Goal: Transaction & Acquisition: Purchase product/service

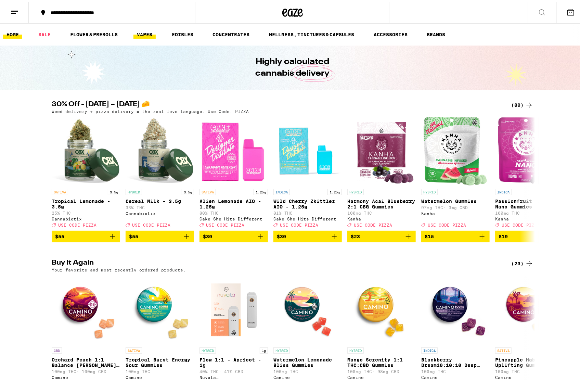
click at [143, 31] on link "VAPES" at bounding box center [144, 33] width 22 height 8
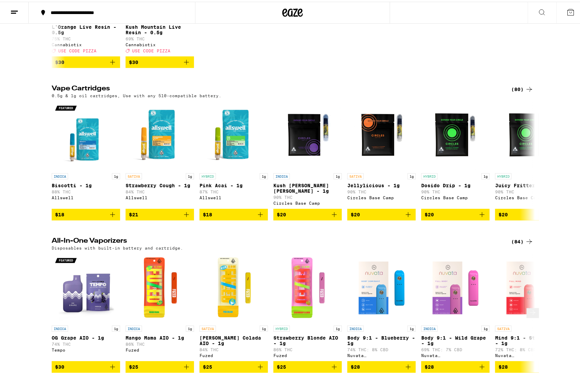
scroll to position [410, 0]
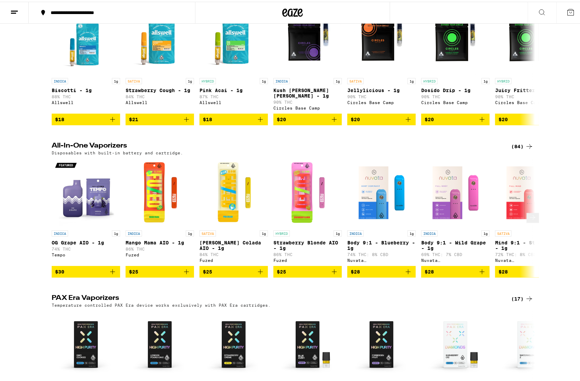
click at [528, 220] on icon at bounding box center [532, 216] width 8 height 8
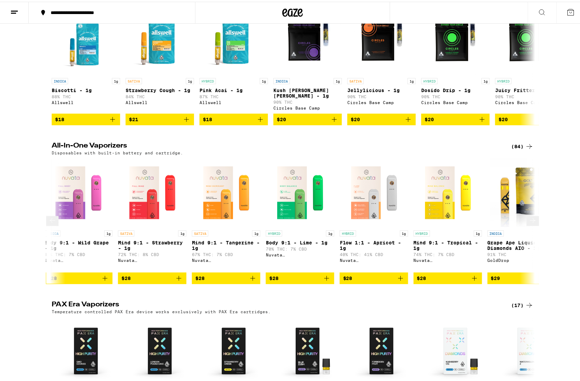
scroll to position [0, 407]
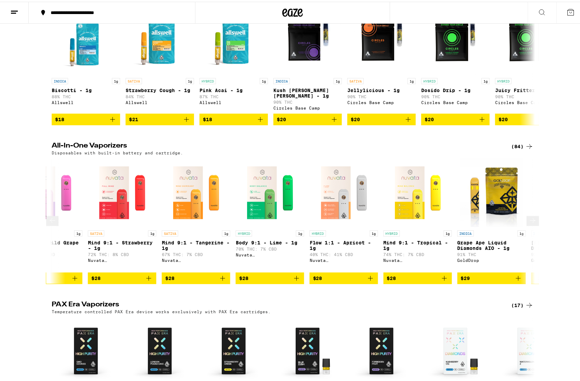
click at [529, 223] on icon at bounding box center [532, 219] width 8 height 8
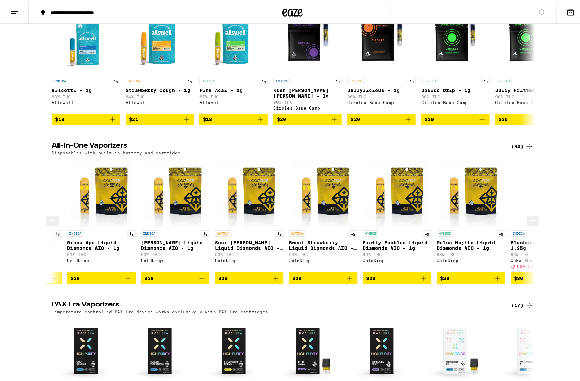
scroll to position [0, 814]
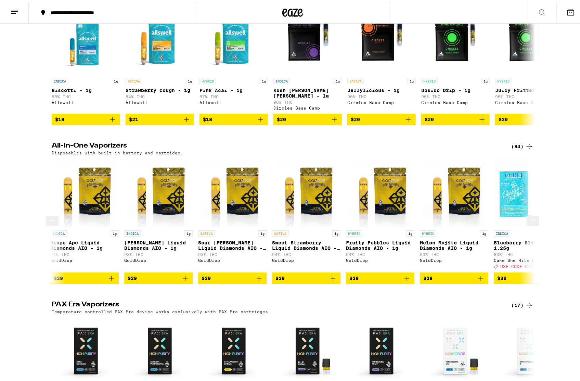
click at [529, 223] on icon at bounding box center [532, 219] width 8 height 8
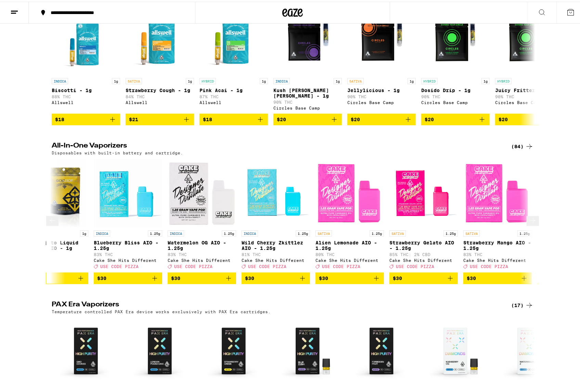
scroll to position [0, 1221]
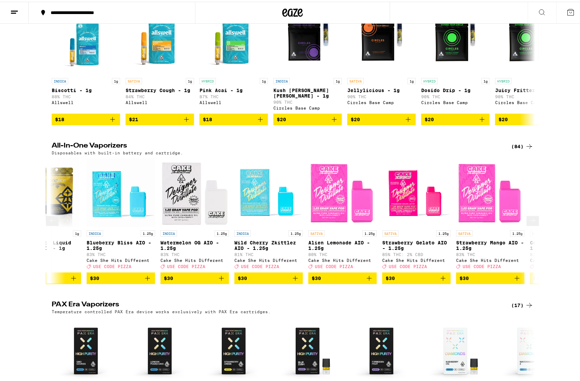
click at [528, 223] on icon at bounding box center [532, 219] width 8 height 8
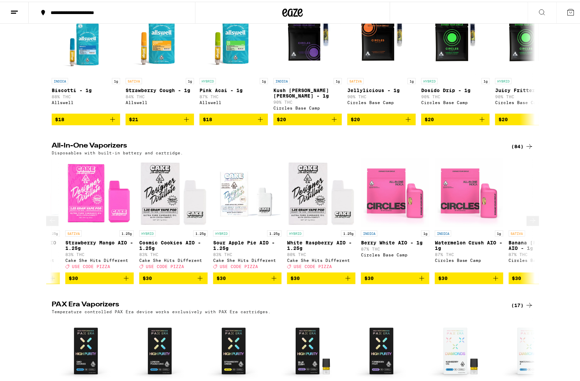
scroll to position [0, 1629]
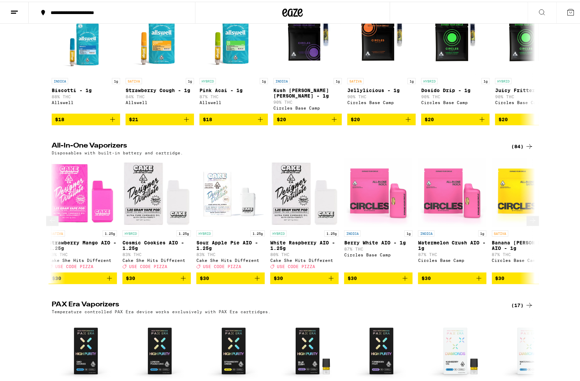
click at [529, 223] on icon at bounding box center [532, 219] width 8 height 8
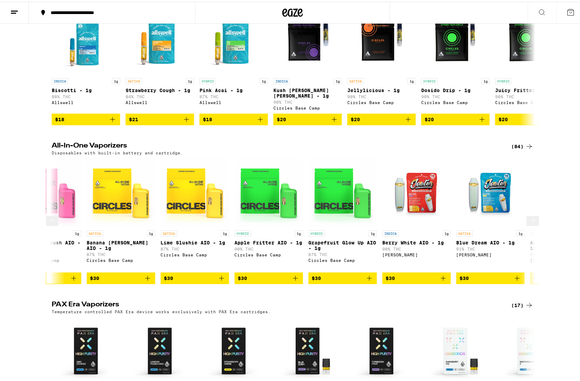
scroll to position [0, 2036]
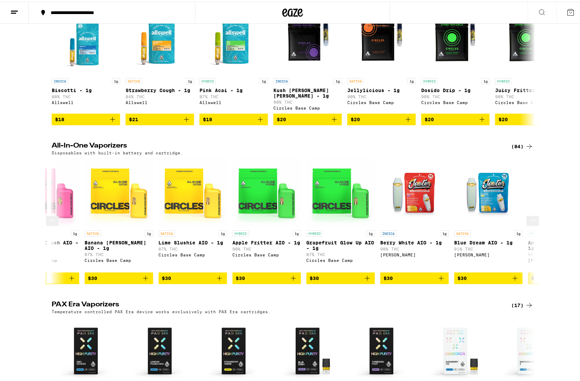
click at [528, 223] on icon at bounding box center [532, 219] width 8 height 8
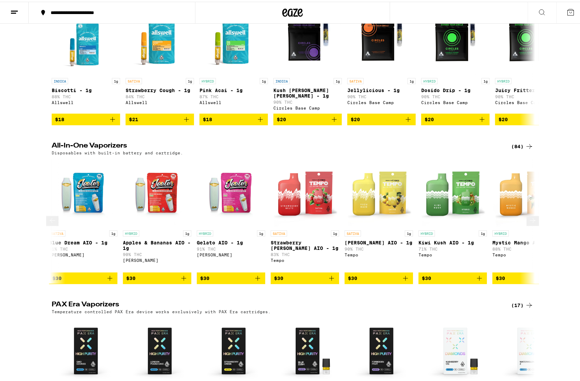
scroll to position [0, 2443]
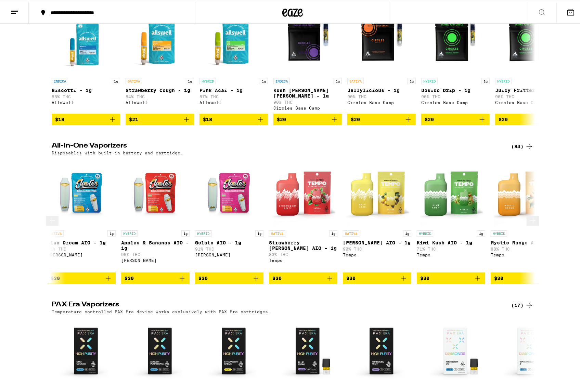
click at [528, 223] on icon at bounding box center [532, 219] width 8 height 8
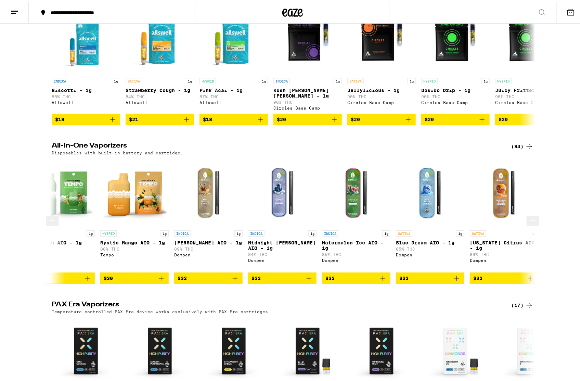
scroll to position [0, 2850]
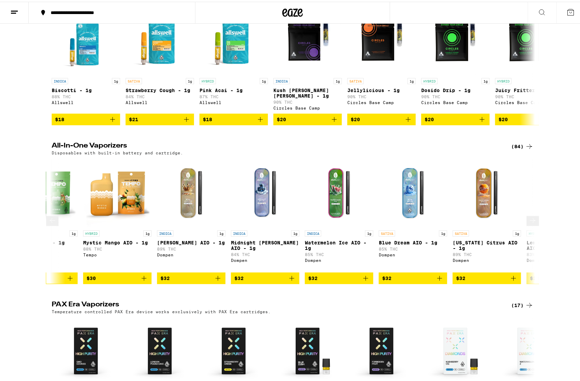
click at [529, 223] on icon at bounding box center [532, 219] width 8 height 8
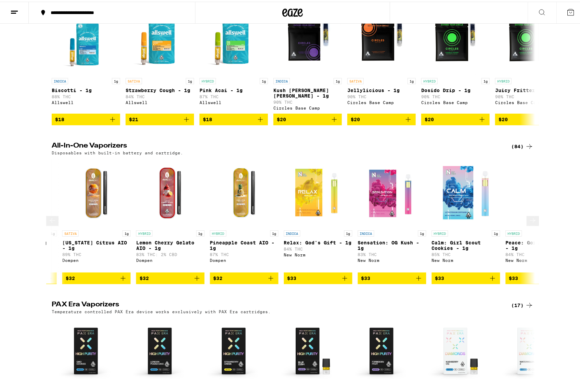
scroll to position [0, 3257]
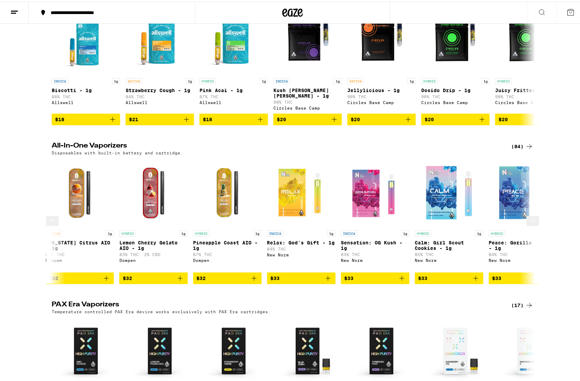
click at [529, 223] on icon at bounding box center [532, 219] width 8 height 8
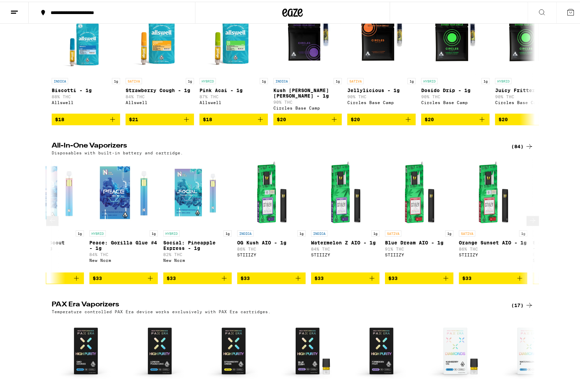
scroll to position [0, 3664]
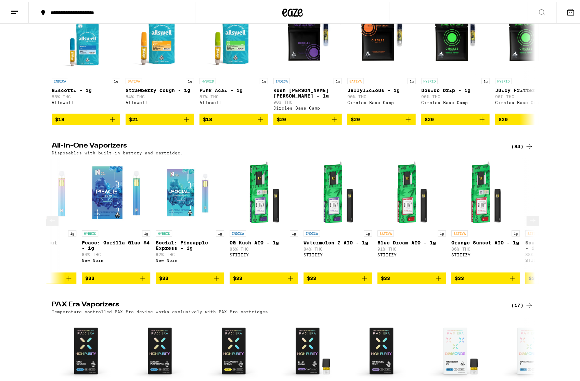
click at [530, 223] on icon at bounding box center [532, 219] width 8 height 8
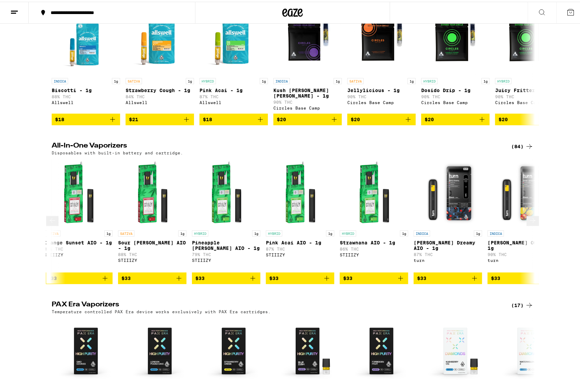
click at [530, 223] on icon at bounding box center [532, 219] width 8 height 8
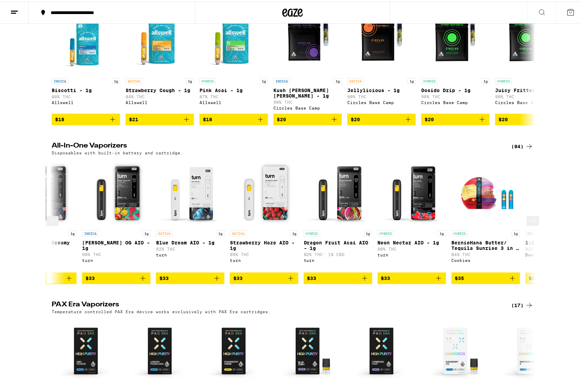
scroll to position [0, 4479]
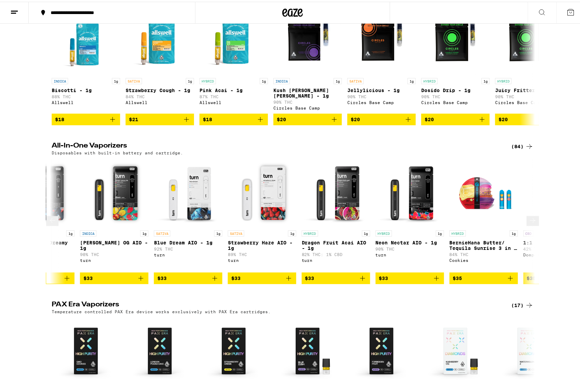
click at [535, 224] on button at bounding box center [532, 219] width 12 height 10
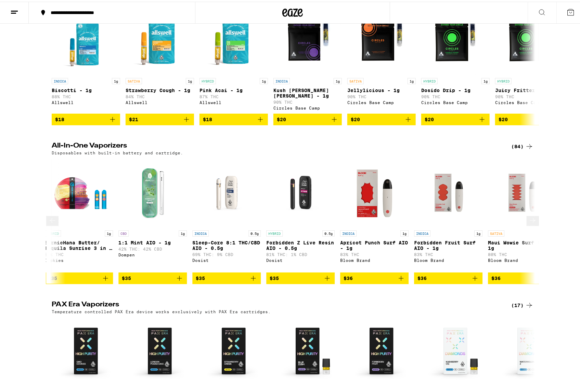
scroll to position [0, 4886]
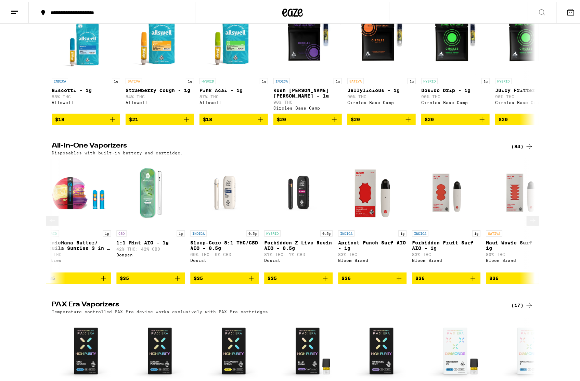
click at [533, 224] on button at bounding box center [532, 219] width 12 height 10
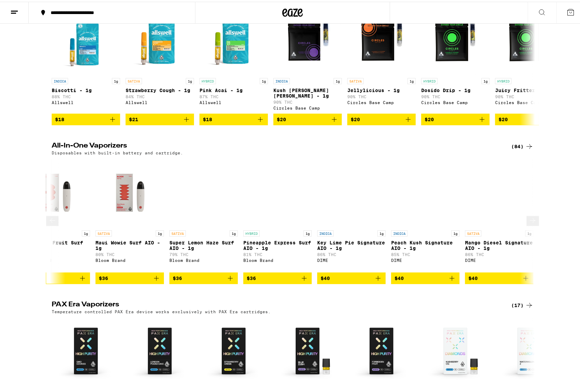
scroll to position [0, 5293]
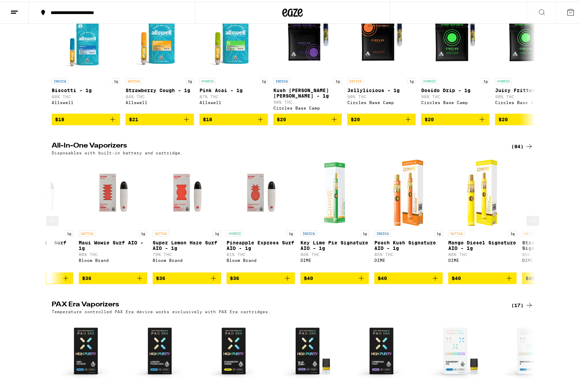
click at [530, 221] on icon at bounding box center [532, 219] width 5 height 5
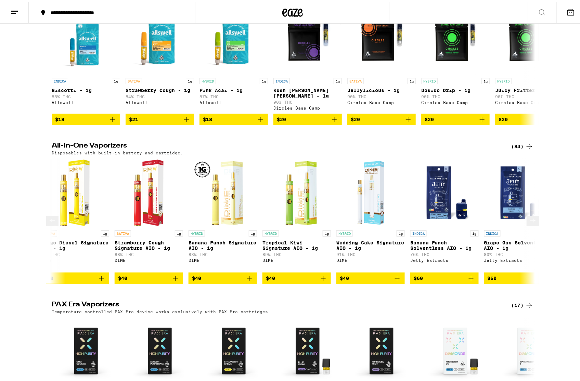
click at [530, 221] on icon at bounding box center [532, 219] width 5 height 5
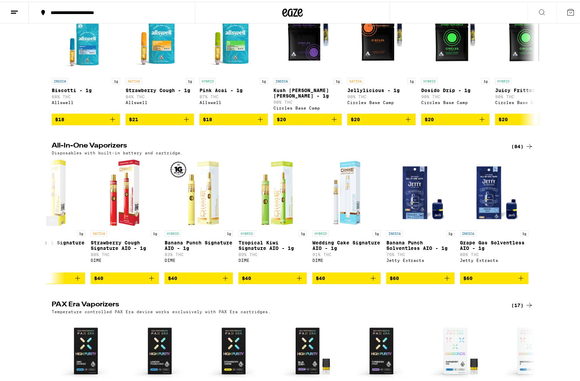
scroll to position [0, 5725]
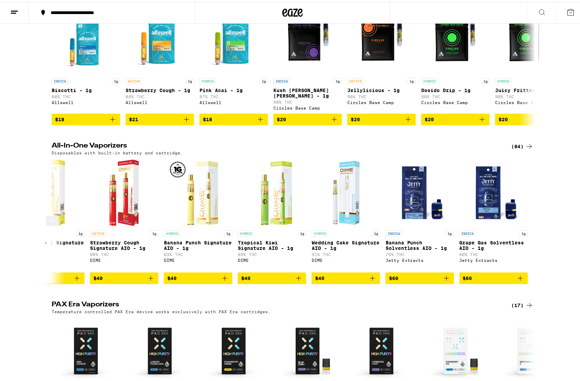
click at [53, 223] on icon at bounding box center [52, 219] width 8 height 8
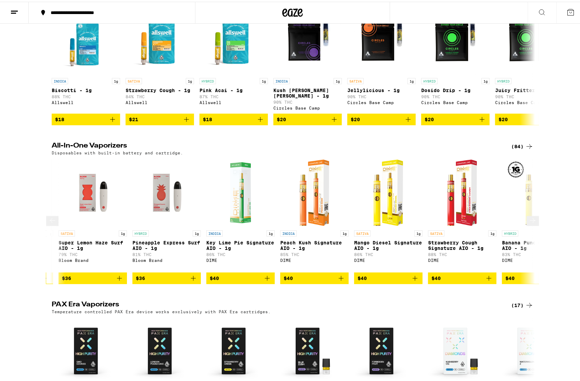
click at [53, 223] on icon at bounding box center [52, 219] width 8 height 8
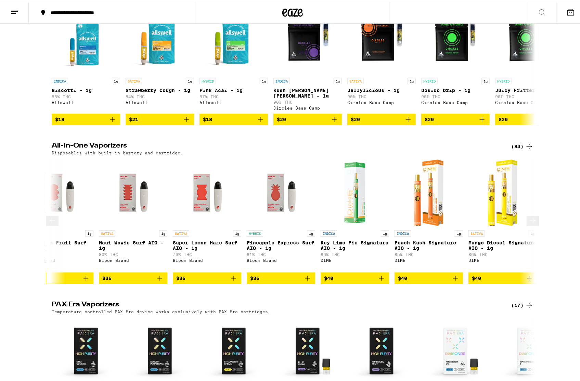
click at [53, 223] on icon at bounding box center [52, 219] width 8 height 8
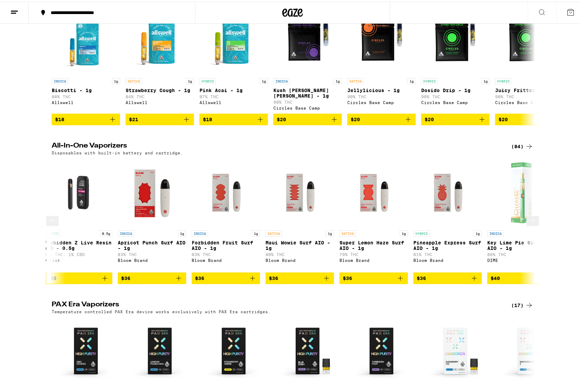
click at [53, 223] on icon at bounding box center [52, 219] width 8 height 8
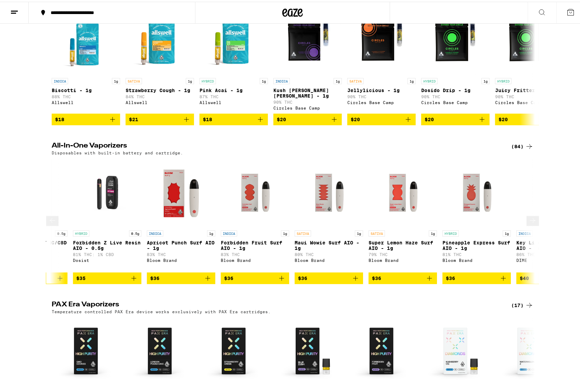
click at [53, 223] on icon at bounding box center [52, 219] width 8 height 8
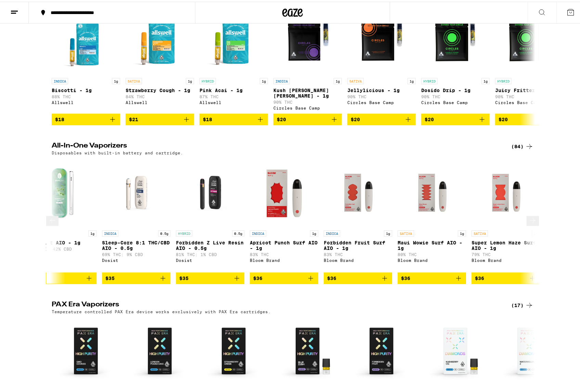
click at [53, 223] on icon at bounding box center [52, 219] width 8 height 8
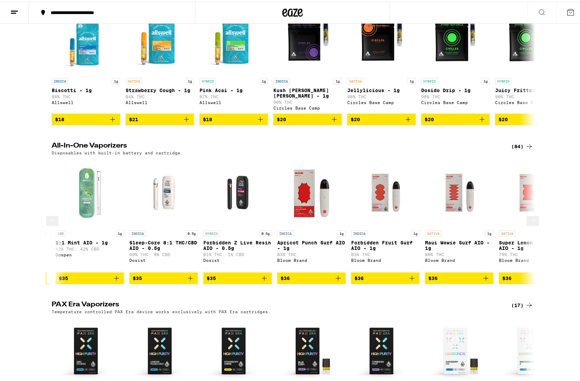
click at [53, 223] on icon at bounding box center [52, 219] width 8 height 8
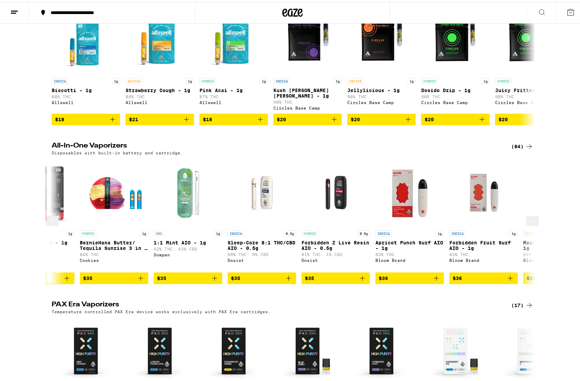
click at [53, 223] on icon at bounding box center [52, 219] width 8 height 8
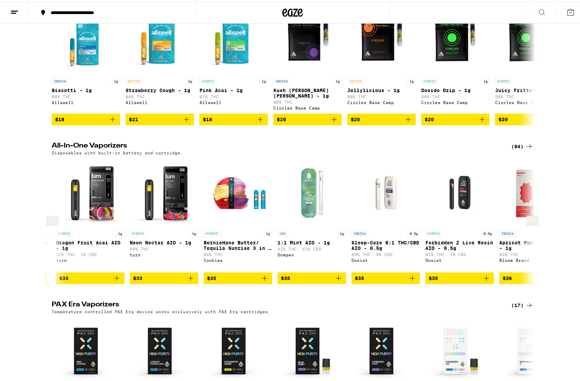
click at [53, 223] on icon at bounding box center [52, 219] width 8 height 8
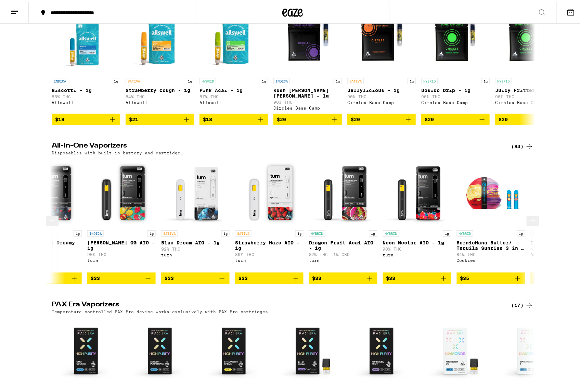
click at [53, 223] on icon at bounding box center [52, 219] width 8 height 8
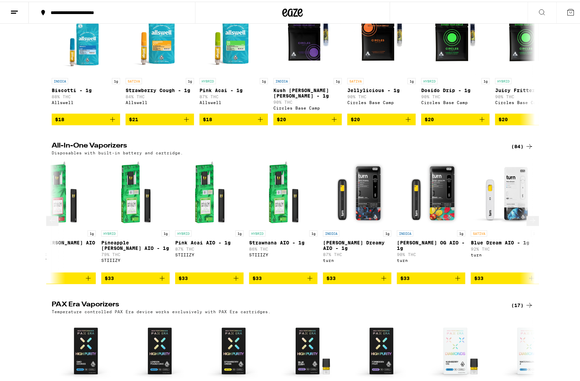
click at [53, 223] on icon at bounding box center [52, 219] width 8 height 8
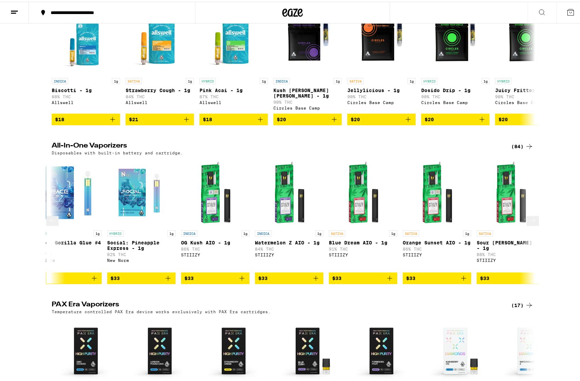
click at [53, 223] on icon at bounding box center [52, 219] width 8 height 8
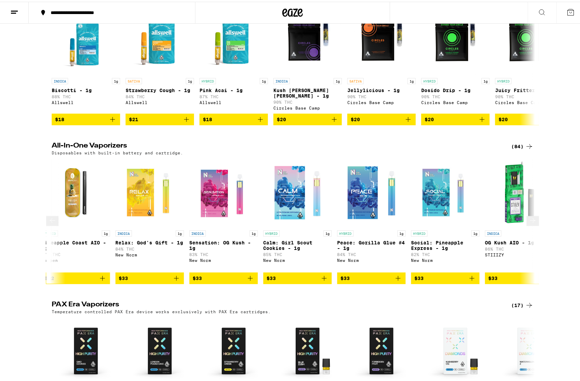
click at [53, 223] on icon at bounding box center [52, 219] width 8 height 8
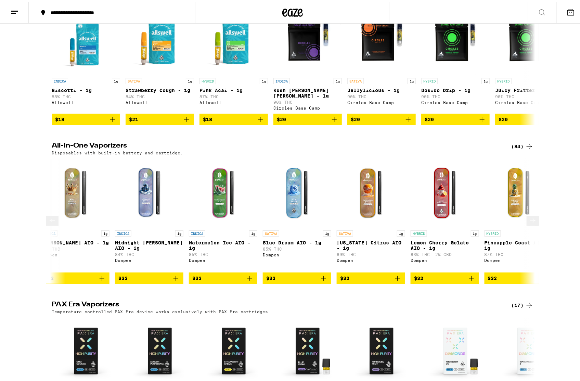
click at [53, 223] on icon at bounding box center [52, 219] width 8 height 8
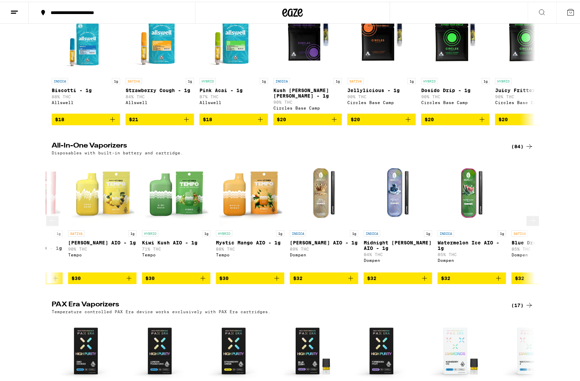
click at [53, 223] on icon at bounding box center [52, 219] width 8 height 8
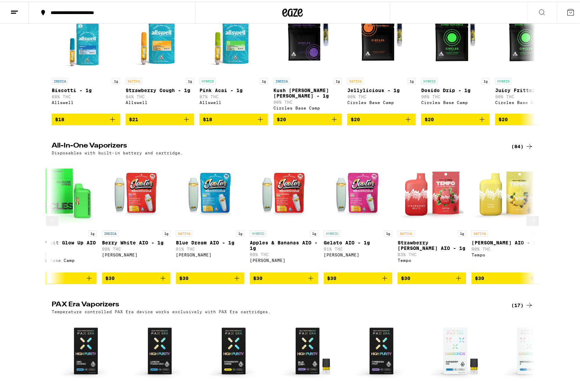
click at [53, 223] on icon at bounding box center [52, 219] width 8 height 8
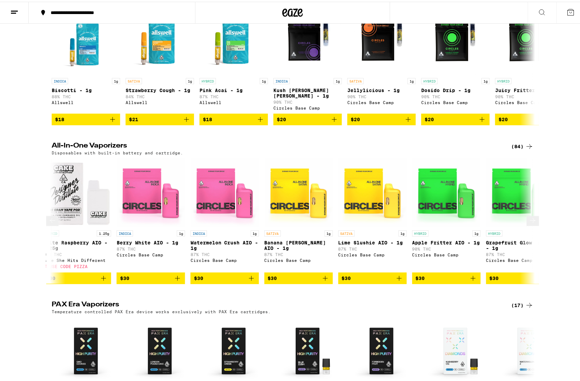
click at [53, 223] on icon at bounding box center [52, 219] width 8 height 8
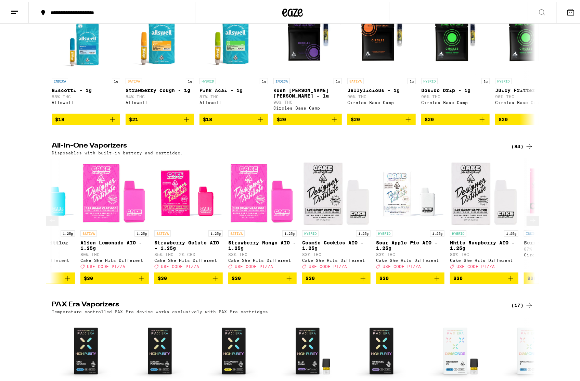
click at [53, 223] on icon at bounding box center [52, 219] width 8 height 8
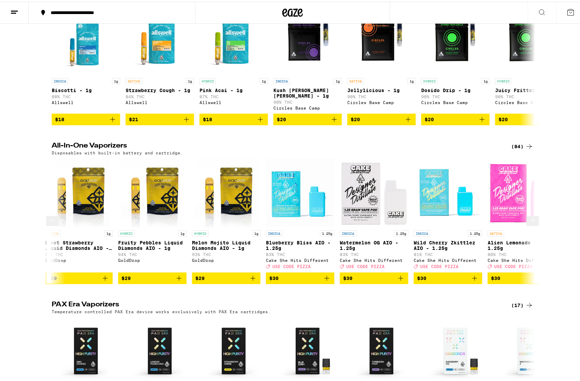
click at [53, 223] on icon at bounding box center [52, 219] width 8 height 8
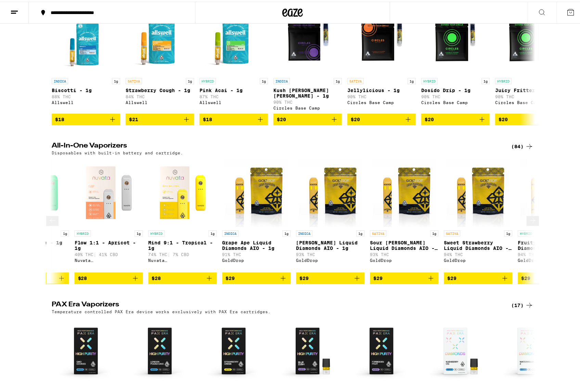
scroll to position [0, 635]
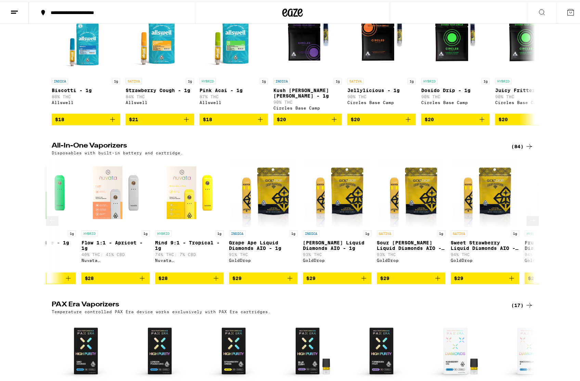
click at [53, 223] on icon at bounding box center [52, 219] width 8 height 8
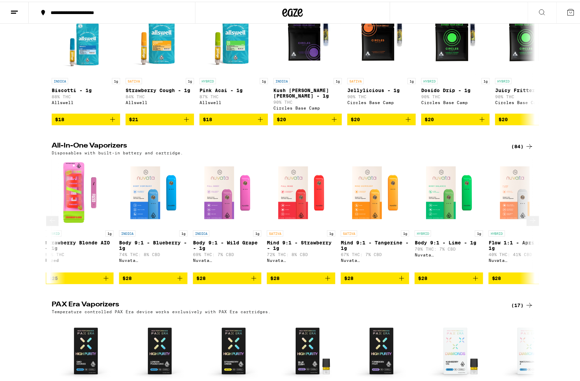
click at [53, 223] on icon at bounding box center [52, 219] width 8 height 8
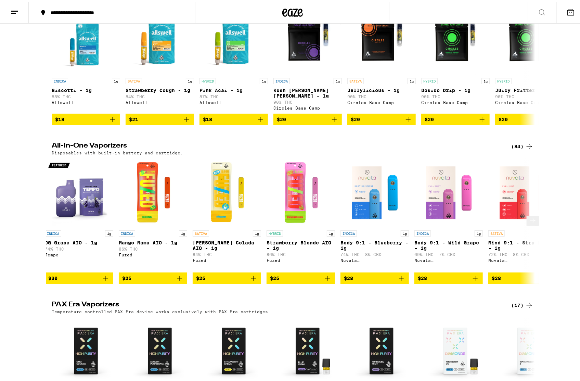
scroll to position [0, 0]
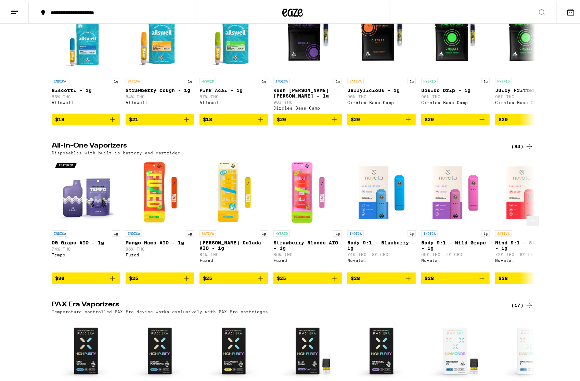
click at [528, 223] on icon at bounding box center [532, 219] width 8 height 8
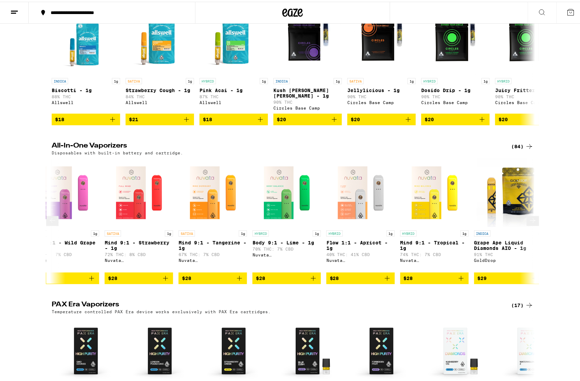
scroll to position [0, 407]
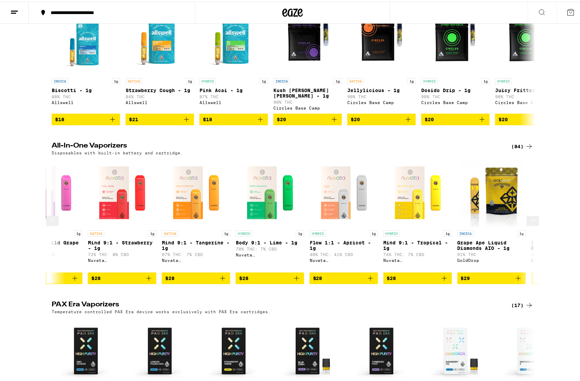
click at [526, 224] on button at bounding box center [532, 219] width 12 height 10
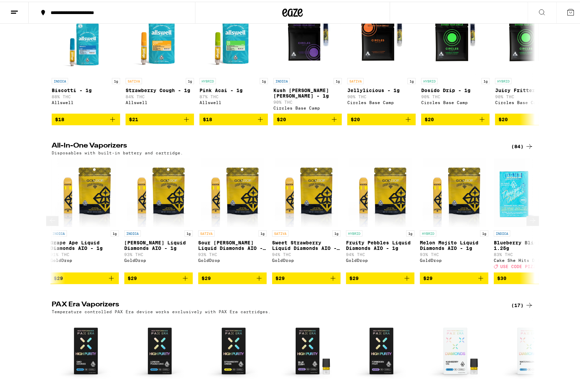
click at [526, 224] on button at bounding box center [532, 219] width 12 height 10
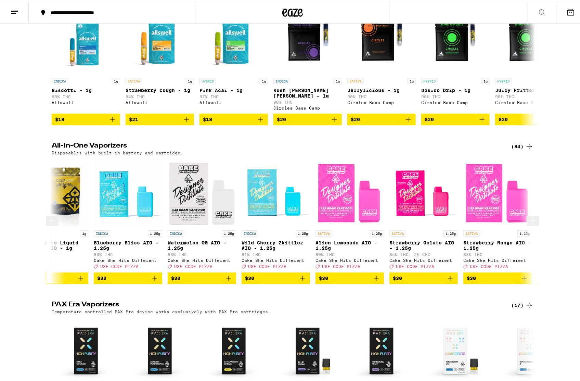
scroll to position [0, 1221]
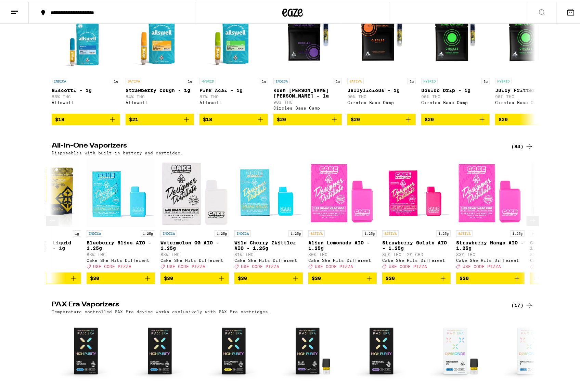
click at [528, 223] on icon at bounding box center [532, 219] width 8 height 8
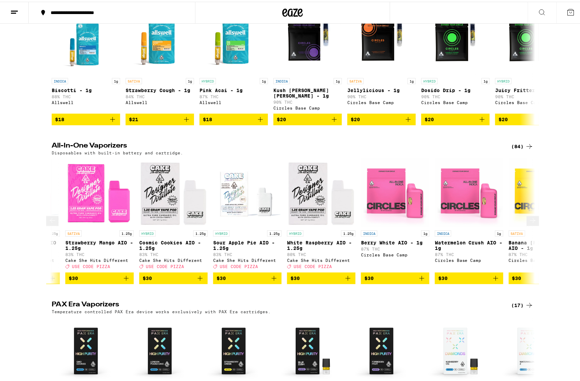
scroll to position [0, 1629]
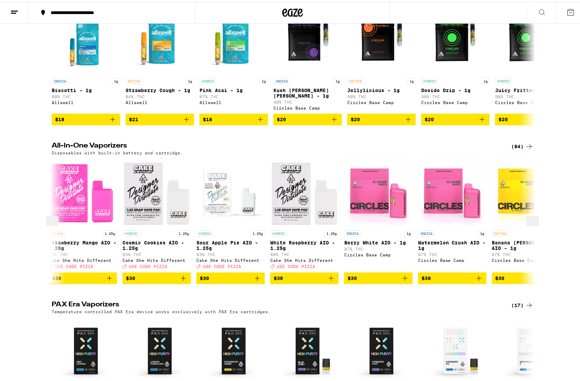
click at [48, 224] on button at bounding box center [52, 219] width 12 height 10
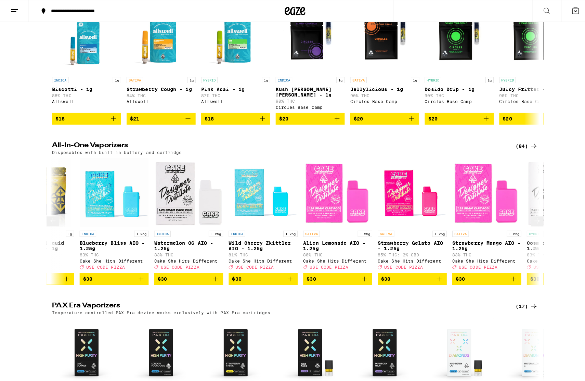
scroll to position [0, 1221]
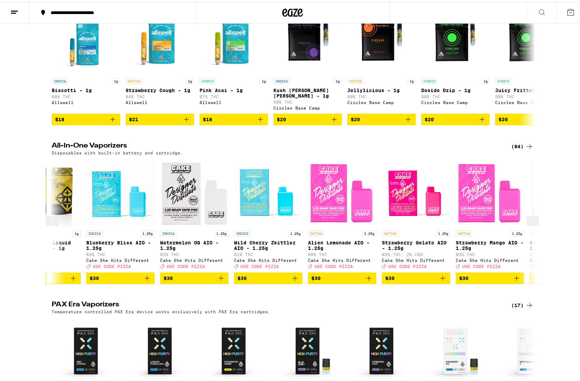
click at [145, 279] on icon "Add to bag" at bounding box center [147, 276] width 5 height 5
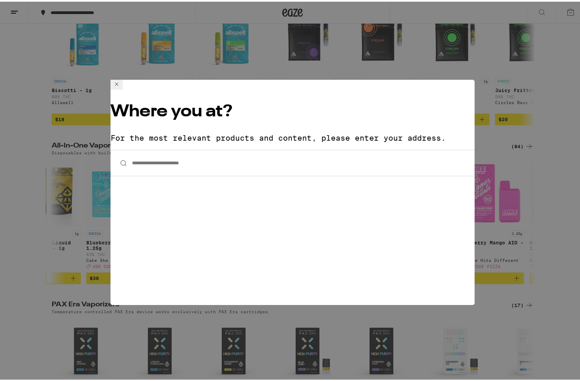
click at [121, 87] on icon at bounding box center [117, 82] width 8 height 8
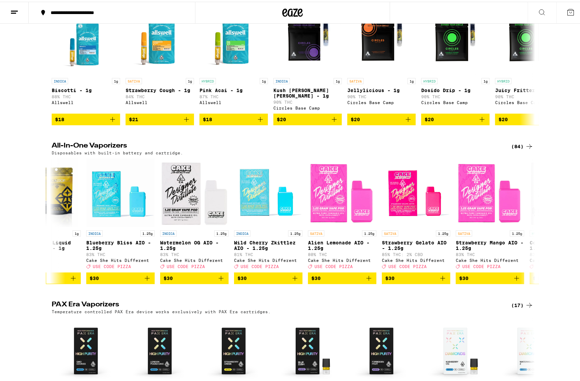
click at [11, 9] on line at bounding box center [14, 9] width 7 height 0
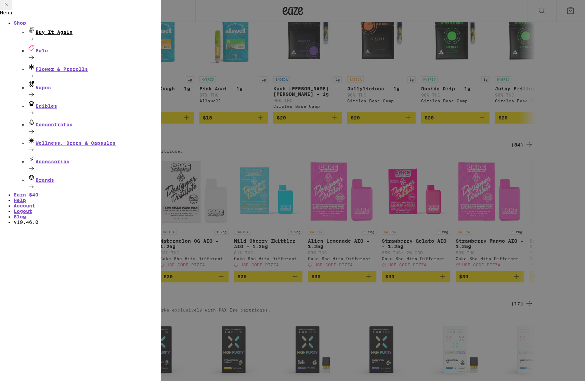
click at [77, 35] on div "Buy It Again" at bounding box center [93, 30] width 133 height 9
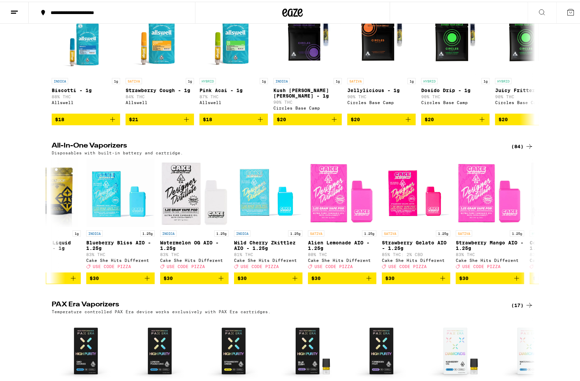
click at [11, 9] on line at bounding box center [14, 9] width 7 height 0
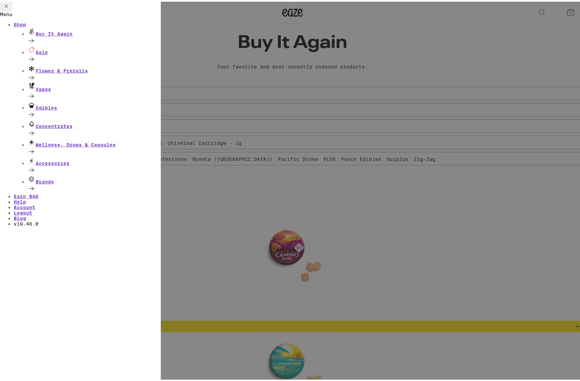
click at [204, 12] on div "Menu Shop Buy It Again Sale Flower & Prerolls Vapes Edibles Concentrates Wellne…" at bounding box center [292, 190] width 585 height 381
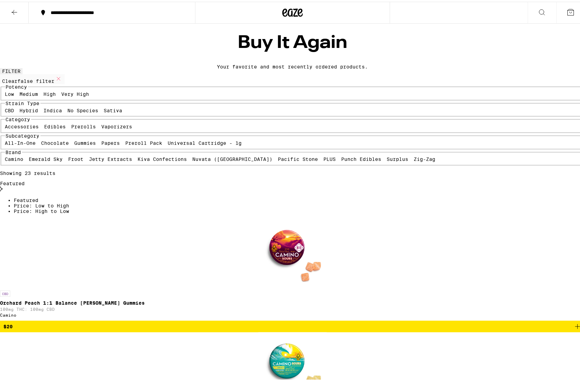
click at [16, 10] on icon at bounding box center [14, 10] width 8 height 8
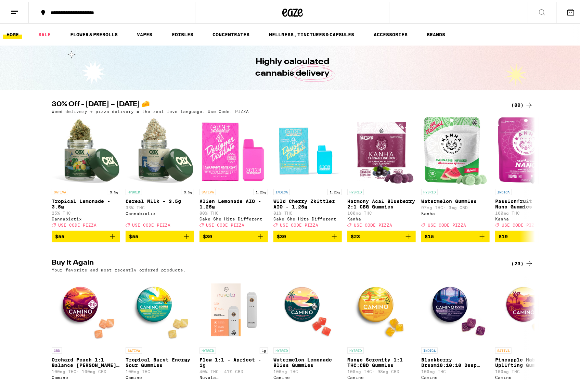
click at [81, 9] on div "**********" at bounding box center [115, 11] width 136 height 5
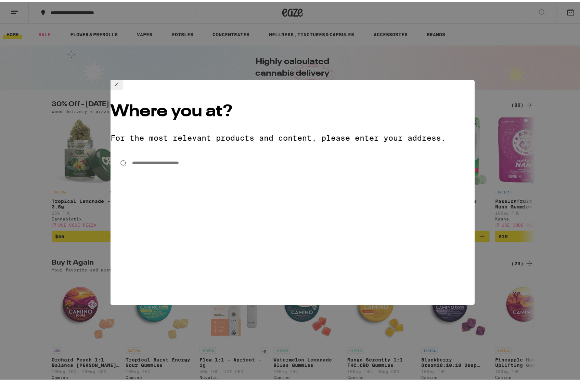
click at [180, 148] on input "**********" at bounding box center [292, 161] width 364 height 26
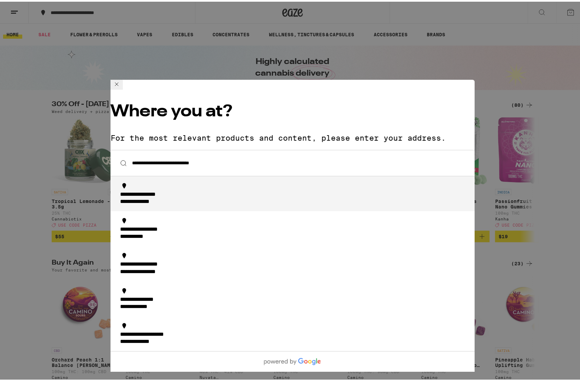
type input "**********"
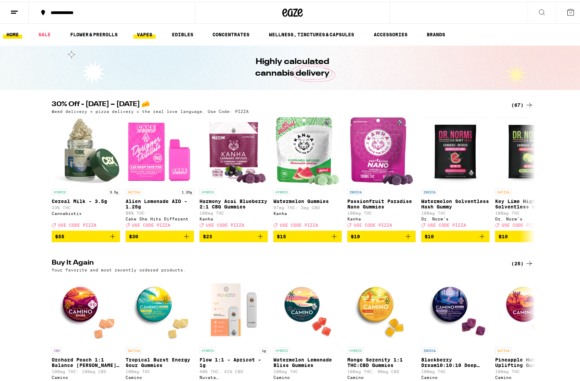
click at [141, 32] on link "VAPES" at bounding box center [144, 33] width 22 height 8
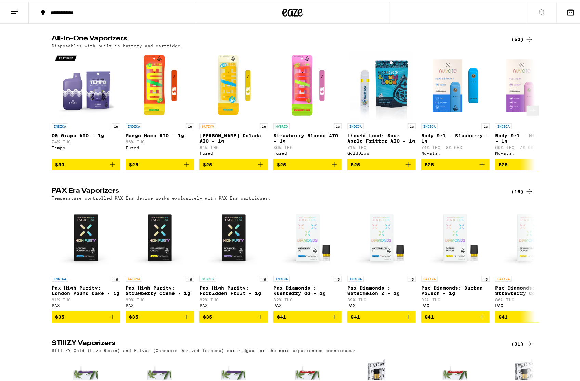
scroll to position [376, 0]
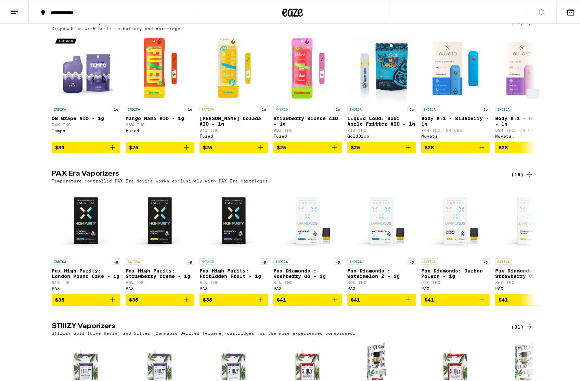
click at [528, 96] on icon at bounding box center [532, 92] width 8 height 8
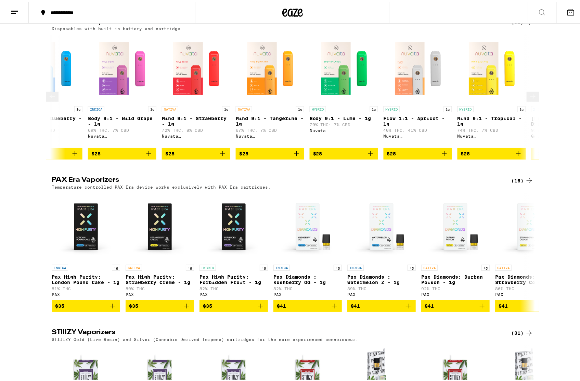
click at [528, 99] on icon at bounding box center [532, 95] width 8 height 8
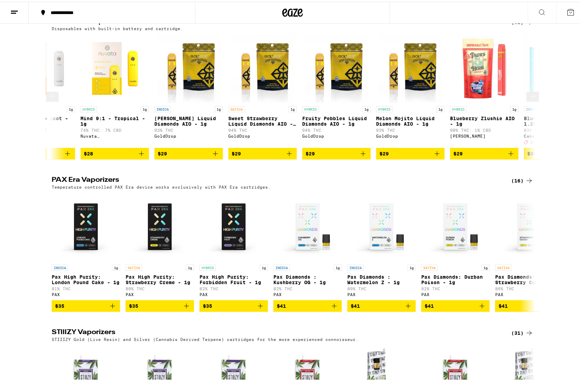
scroll to position [0, 814]
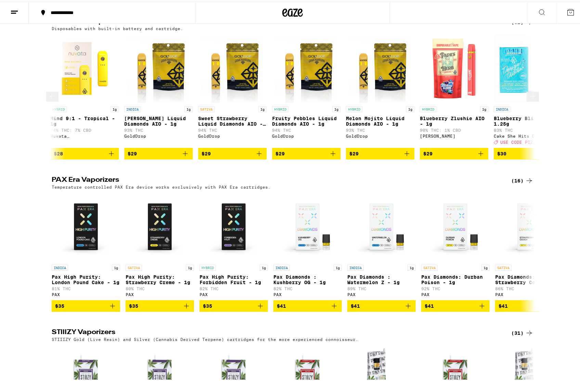
click at [528, 99] on icon at bounding box center [532, 95] width 8 height 8
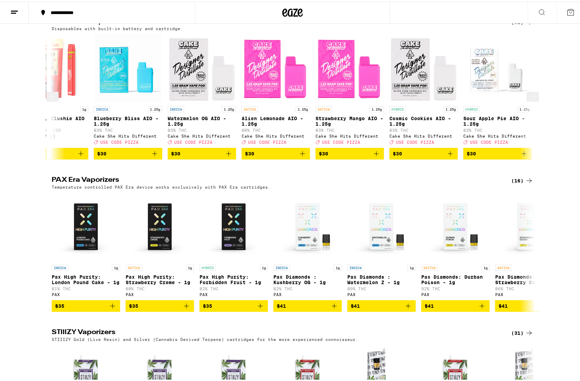
scroll to position [0, 1221]
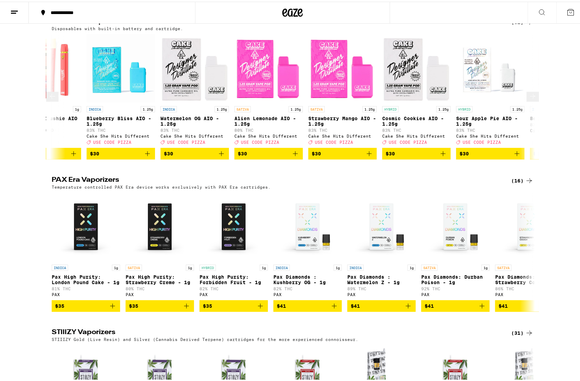
click at [420, 156] on span "$30" at bounding box center [416, 152] width 62 height 8
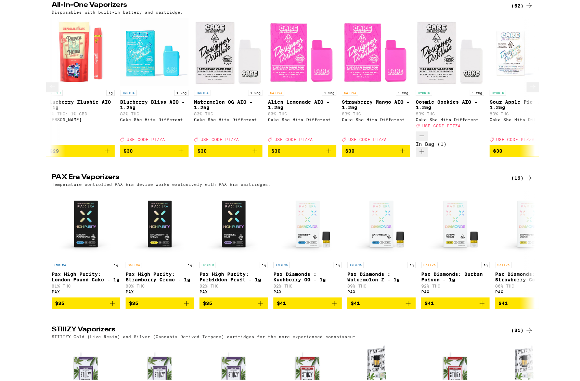
scroll to position [0, 1187]
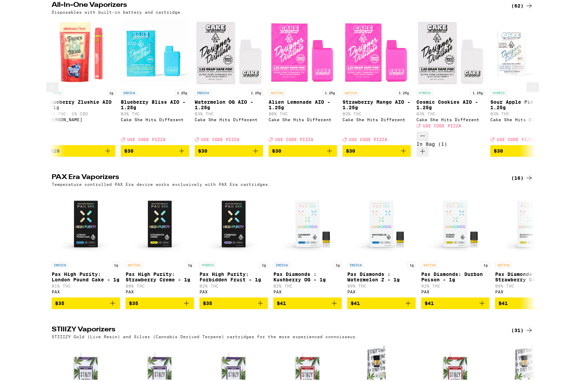
click at [178, 153] on icon "Add to bag" at bounding box center [182, 149] width 8 height 8
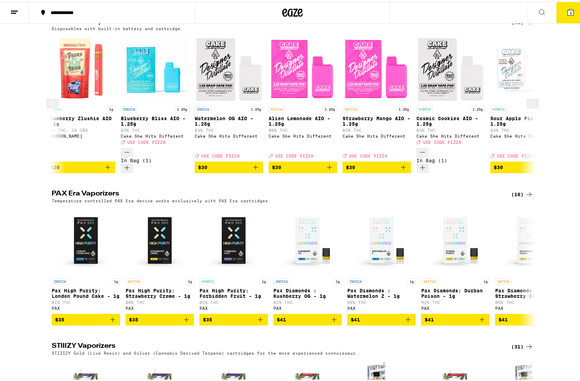
scroll to position [0, 1153]
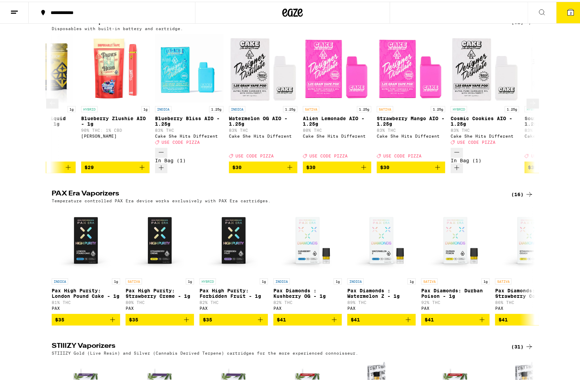
click at [323, 166] on span "$30" at bounding box center [337, 165] width 62 height 8
click at [305, 155] on icon "Decrement" at bounding box center [309, 150] width 8 height 8
click at [157, 155] on icon "Decrement" at bounding box center [161, 150] width 8 height 8
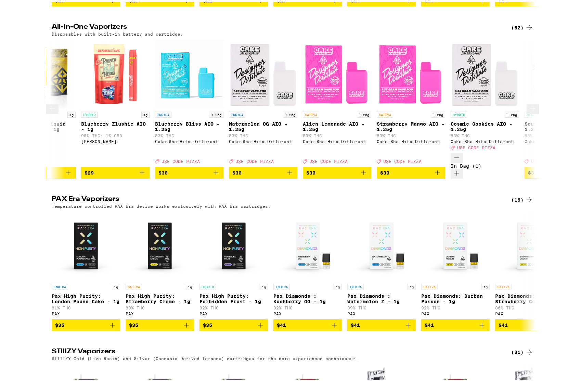
scroll to position [398, 0]
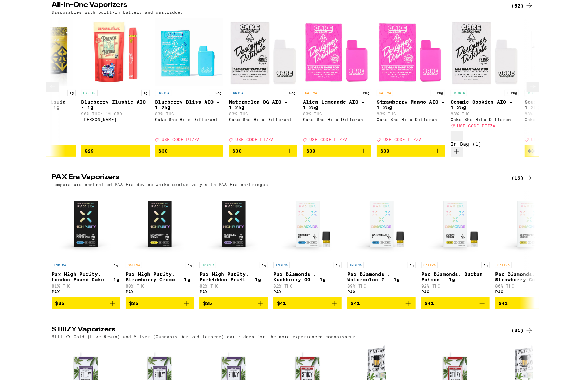
click at [461, 154] on icon "Increment" at bounding box center [457, 149] width 8 height 8
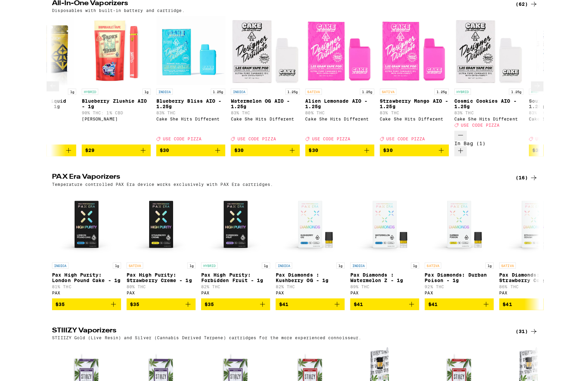
scroll to position [376, 0]
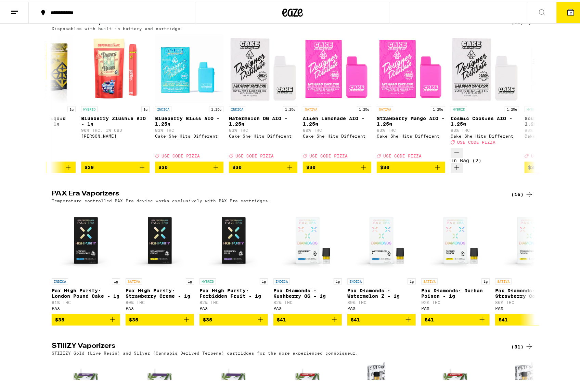
click at [567, 12] on icon at bounding box center [570, 11] width 6 height 6
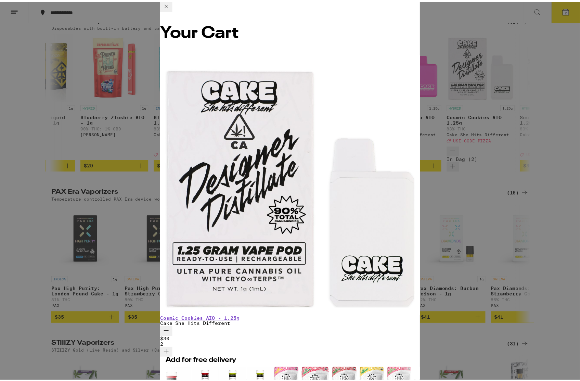
scroll to position [0, 319]
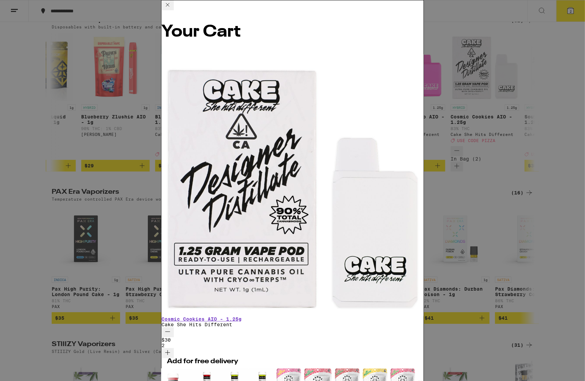
click at [172, 9] on icon at bounding box center [168, 5] width 8 height 8
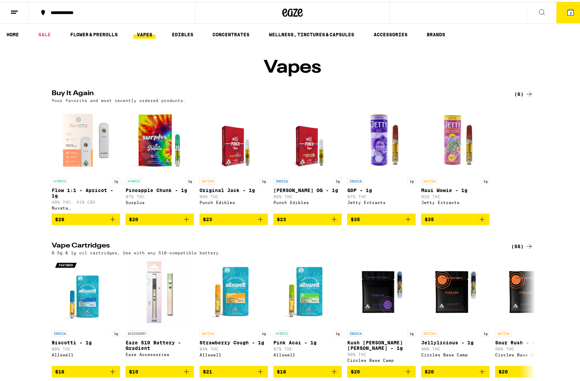
click at [522, 96] on div "(6)" at bounding box center [523, 92] width 19 height 8
click at [47, 32] on link "SALE" at bounding box center [44, 33] width 19 height 8
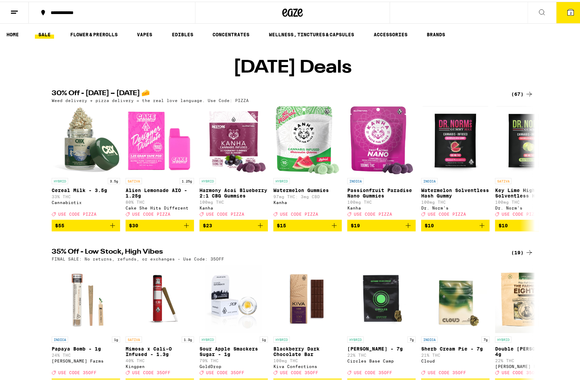
click at [47, 27] on ul "HOME SALE FLOWER & PREROLLS VAPES EDIBLES CONCENTRATES WELLNESS, TINCTURES & CA…" at bounding box center [292, 33] width 585 height 22
click at [534, 172] on button at bounding box center [532, 167] width 12 height 10
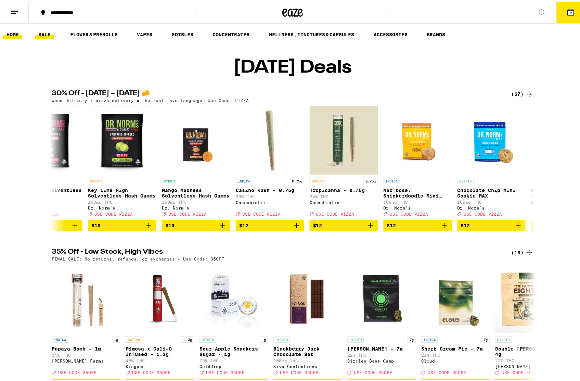
click at [9, 31] on link "HOME" at bounding box center [12, 33] width 19 height 8
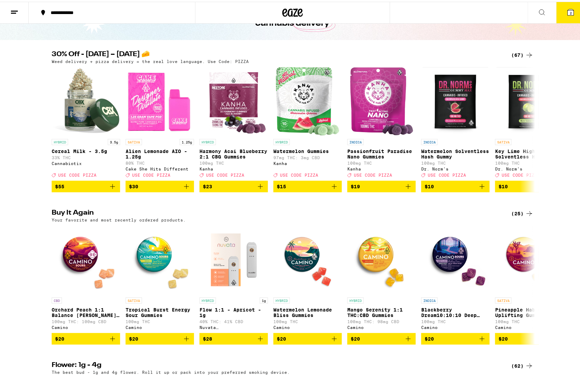
scroll to position [68, 0]
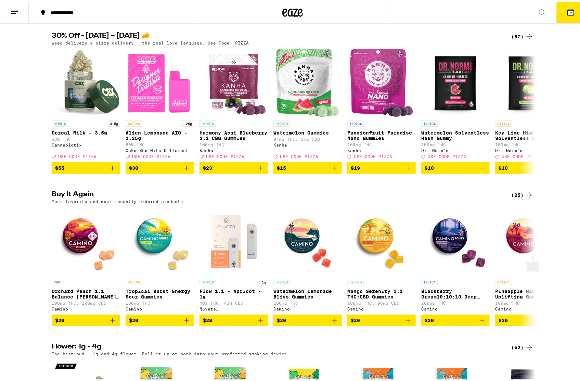
click at [109, 323] on icon "Add to bag" at bounding box center [112, 318] width 8 height 8
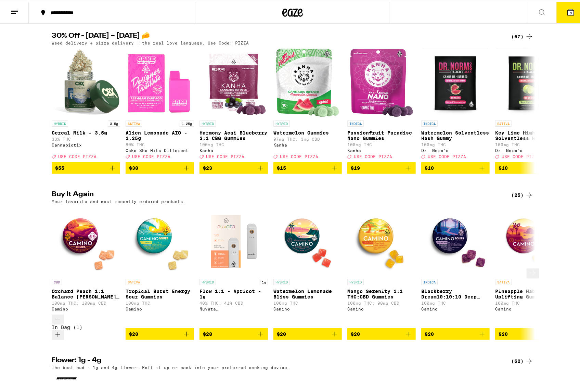
click at [185, 328] on icon "Add to bag" at bounding box center [186, 332] width 8 height 8
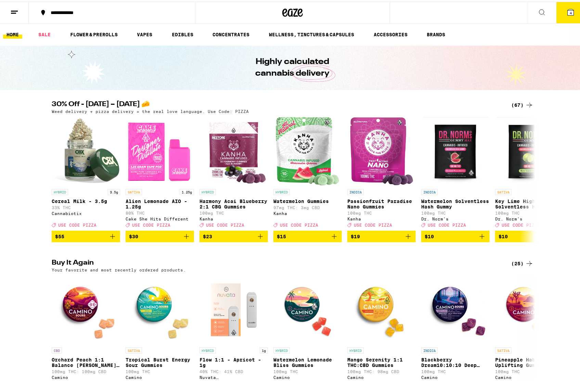
click at [573, 8] on button "4" at bounding box center [570, 10] width 29 height 21
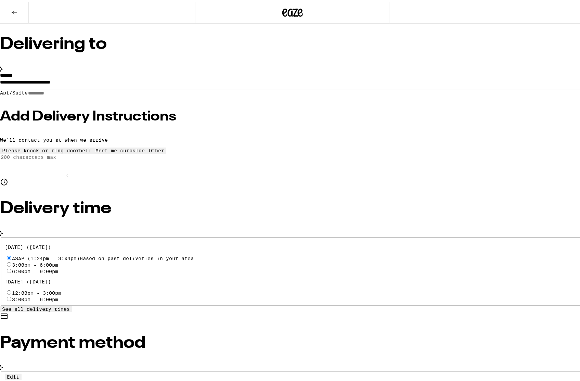
scroll to position [103, 0]
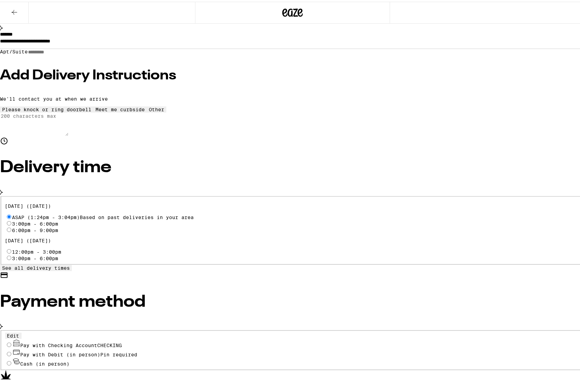
click at [11, 341] on input "Pay with Checking Account CHECKING" at bounding box center [9, 343] width 4 height 4
radio input "true"
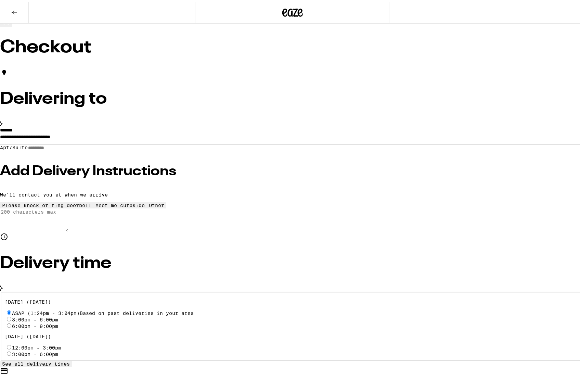
scroll to position [0, 0]
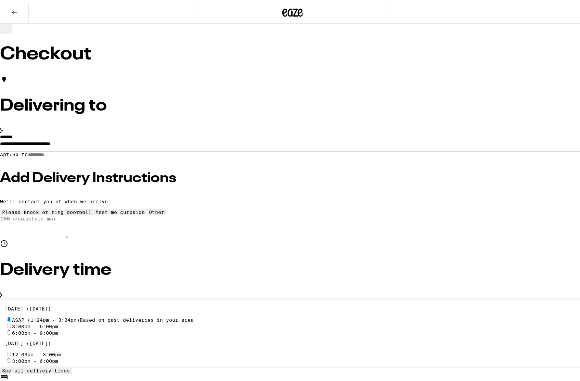
type input "5"
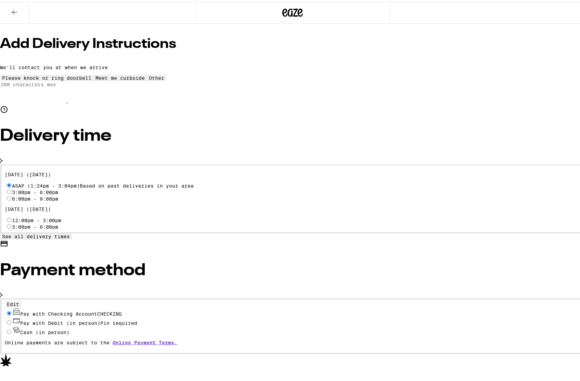
scroll to position [134, 0]
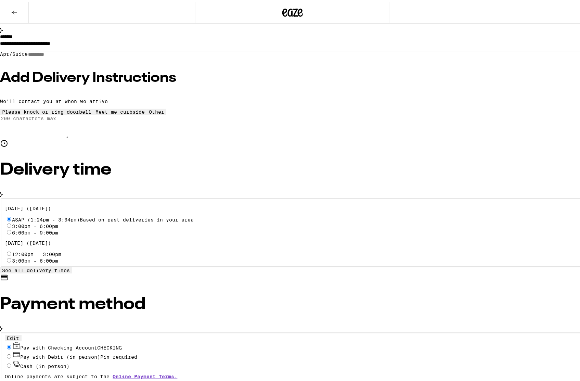
scroll to position [66, 0]
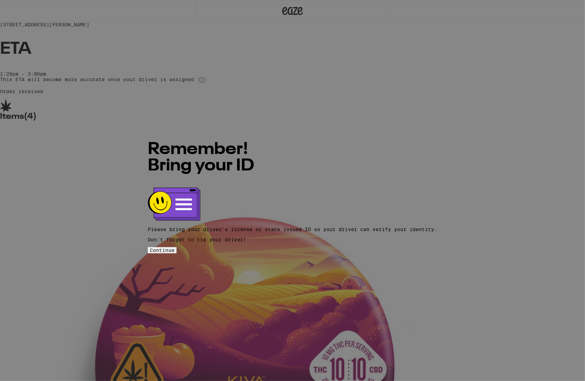
click at [174, 247] on span "Continue" at bounding box center [162, 249] width 25 height 5
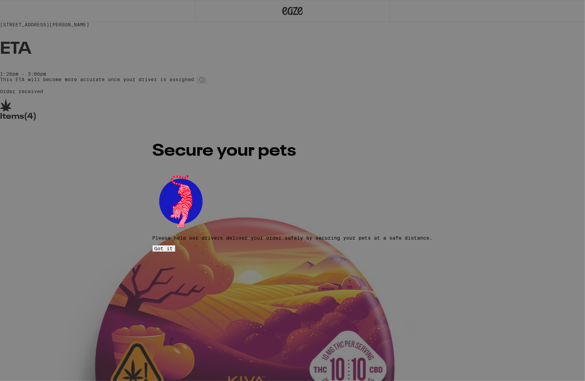
click at [173, 246] on span "Got it" at bounding box center [164, 248] width 18 height 5
